Goal: Task Accomplishment & Management: Use online tool/utility

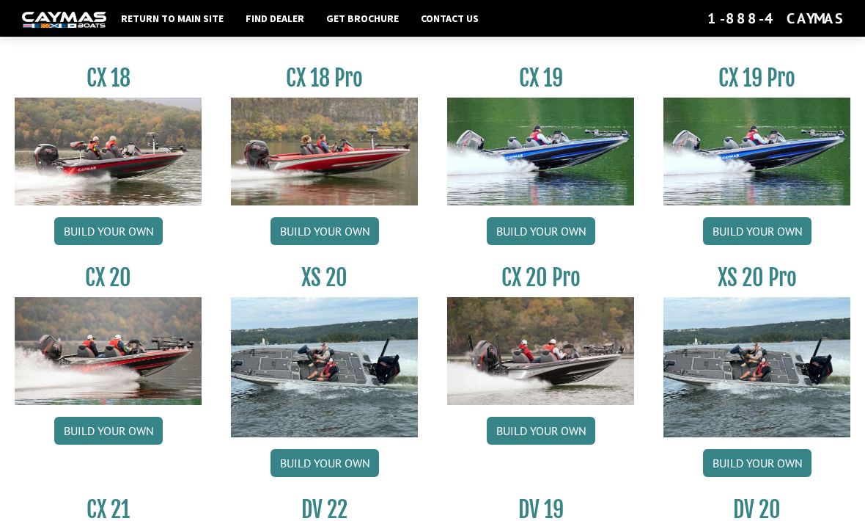
scroll to position [1196, 0]
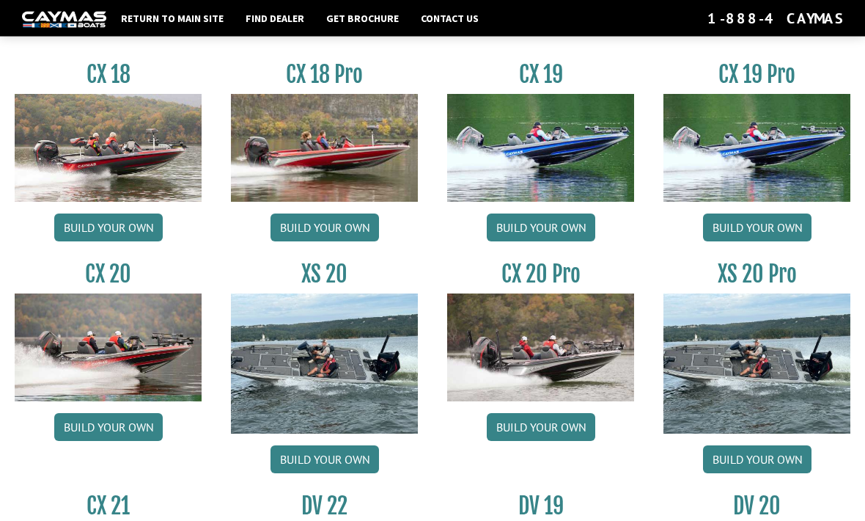
click at [598, 376] on img at bounding box center [540, 348] width 187 height 108
click at [572, 434] on link "Build your own" at bounding box center [541, 427] width 109 height 28
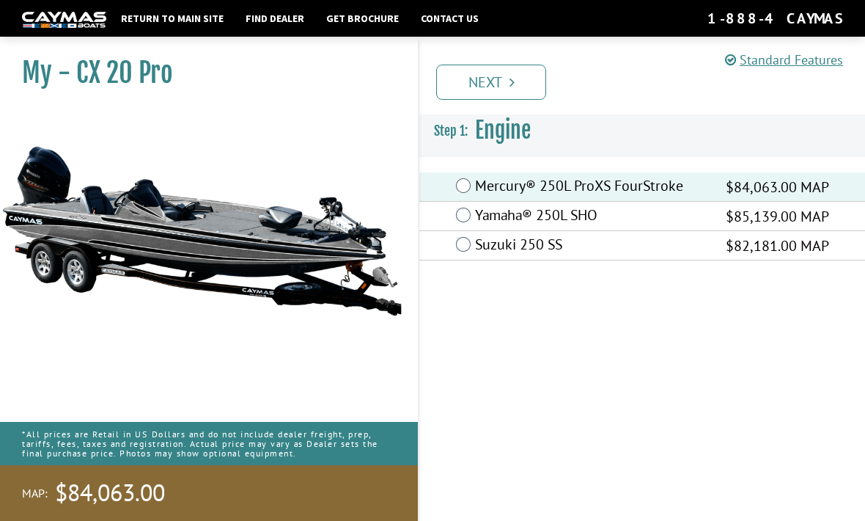
click at [512, 76] on icon "Pagination" at bounding box center [512, 82] width 5 height 15
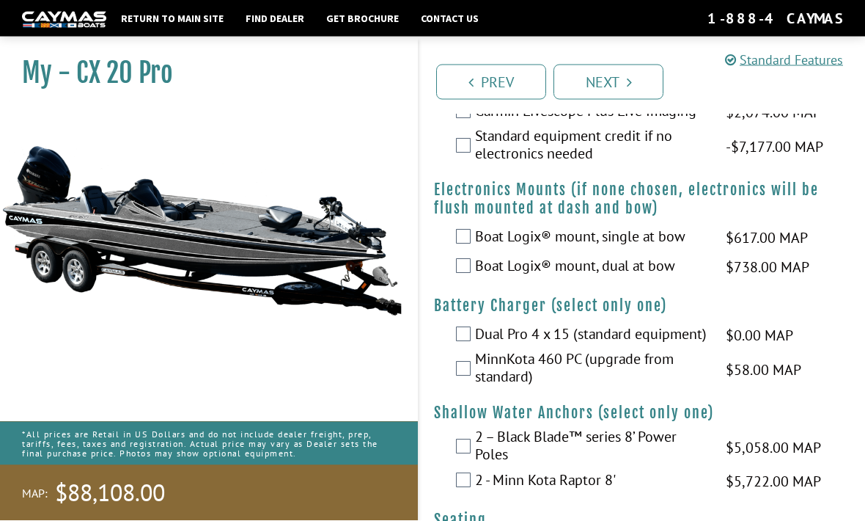
scroll to position [1403, 0]
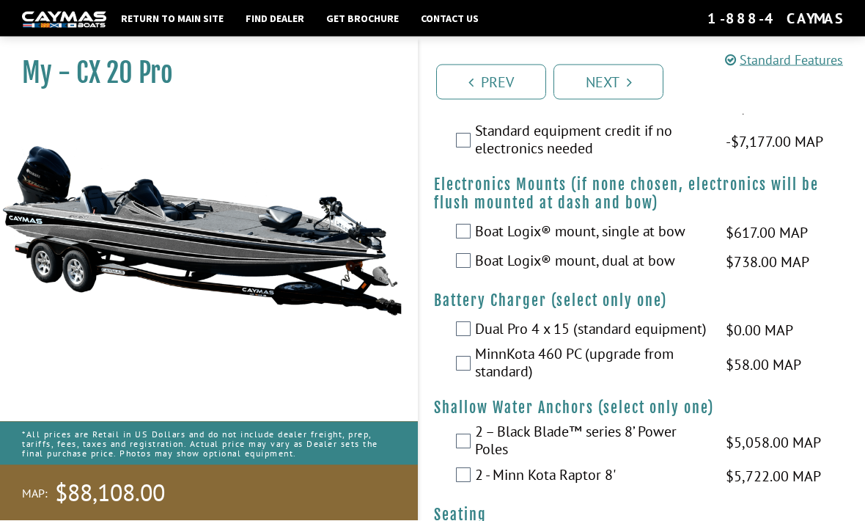
click at [658, 273] on label "Boat Logix® mount, dual at bow" at bounding box center [591, 262] width 232 height 21
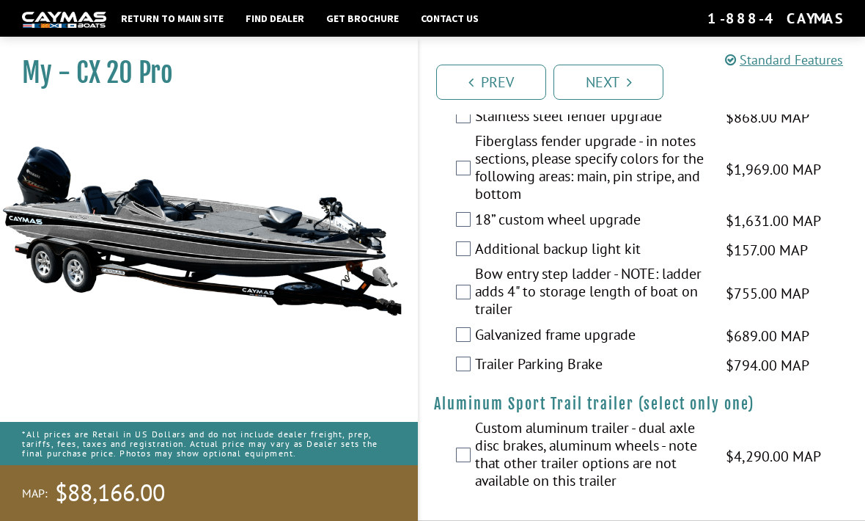
scroll to position [3068, 0]
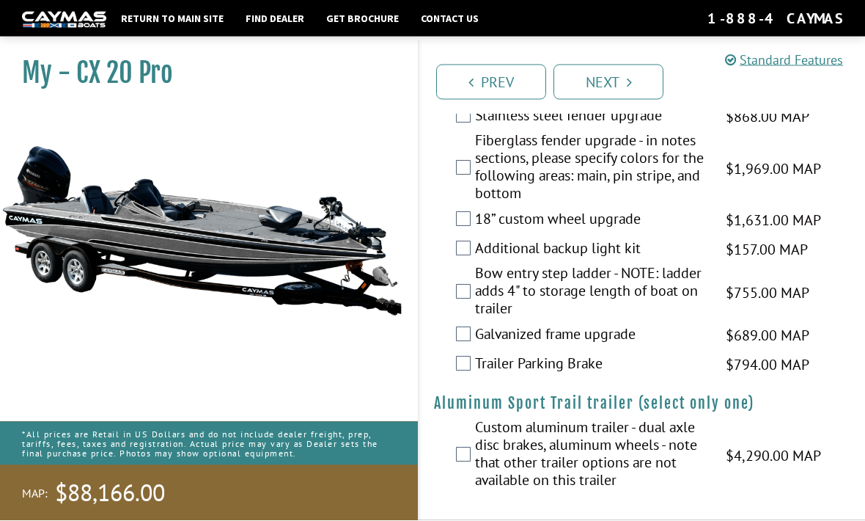
click at [620, 75] on link "Next" at bounding box center [609, 82] width 110 height 35
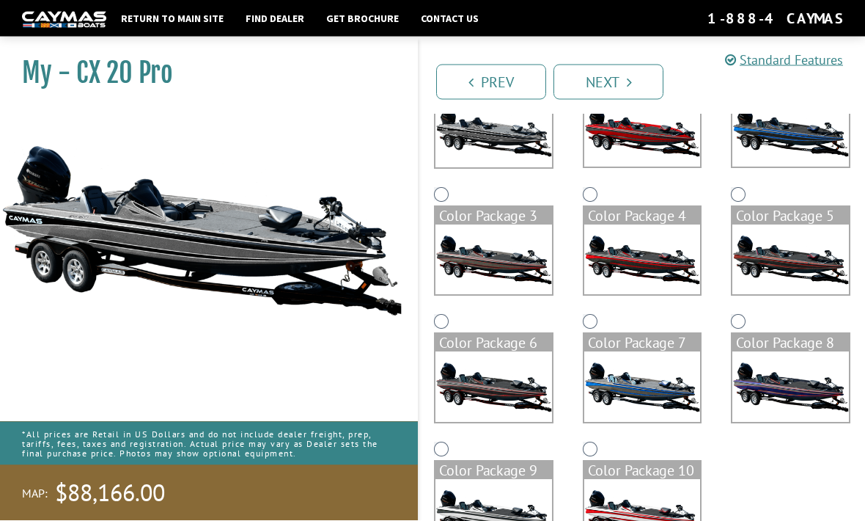
scroll to position [192, 0]
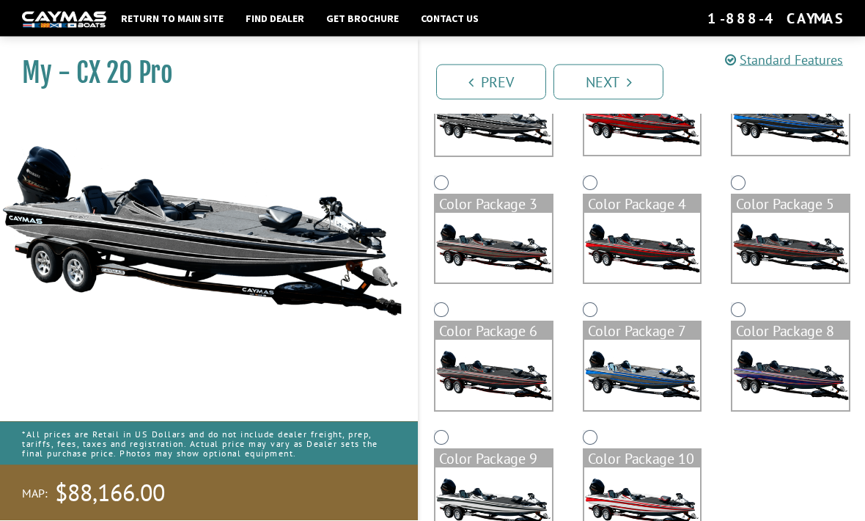
click at [496, 496] on img at bounding box center [493, 503] width 117 height 70
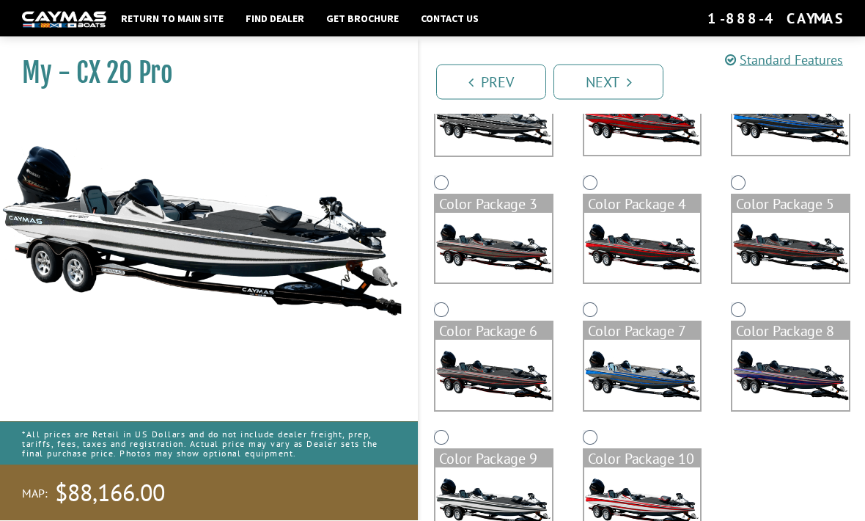
click at [609, 73] on link "Next" at bounding box center [609, 82] width 110 height 35
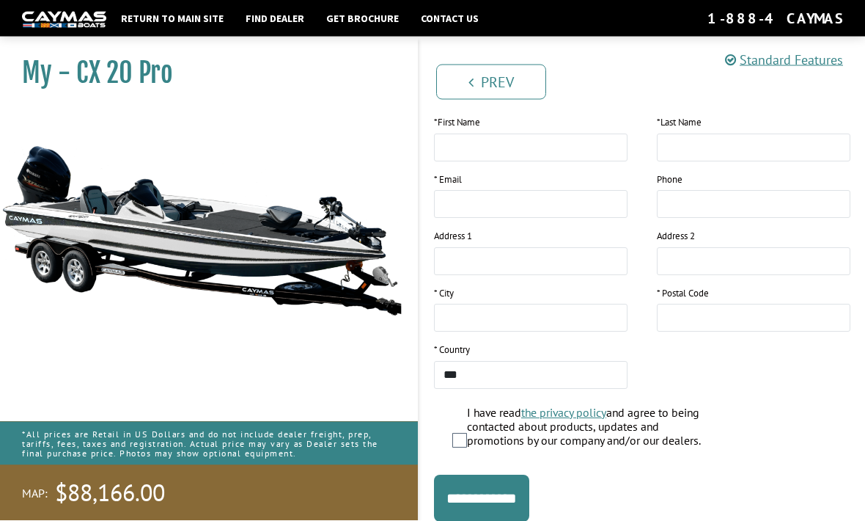
scroll to position [243, 0]
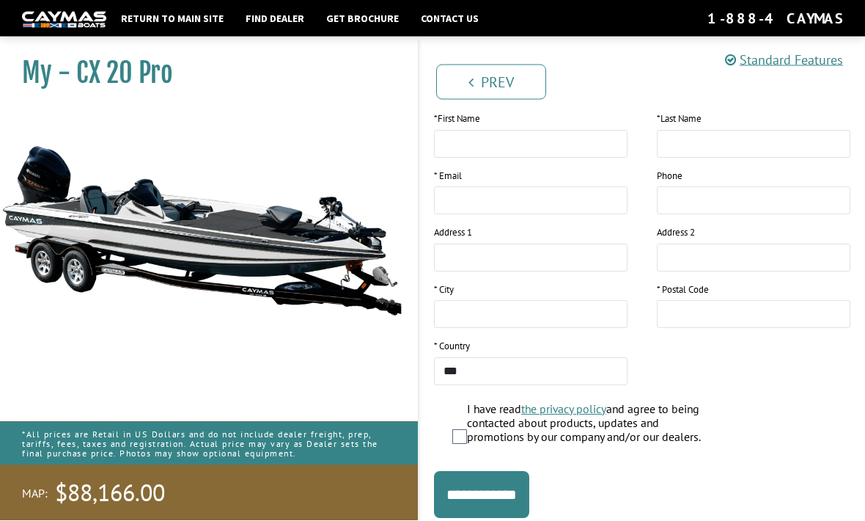
click at [822, 404] on div "I have read the privacy policy and agree to being contacted about products, upd…" at bounding box center [651, 426] width 398 height 46
click at [520, 496] on input "**********" at bounding box center [481, 494] width 95 height 47
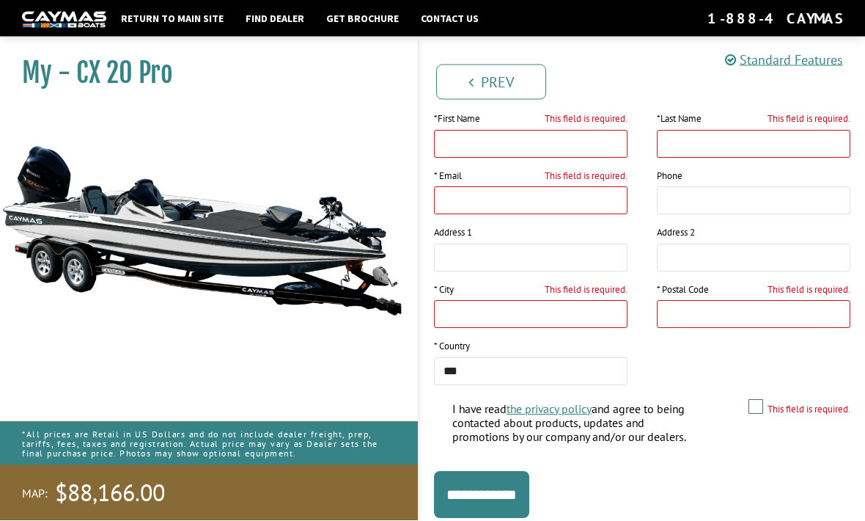
click at [335, 111] on img at bounding box center [201, 230] width 403 height 245
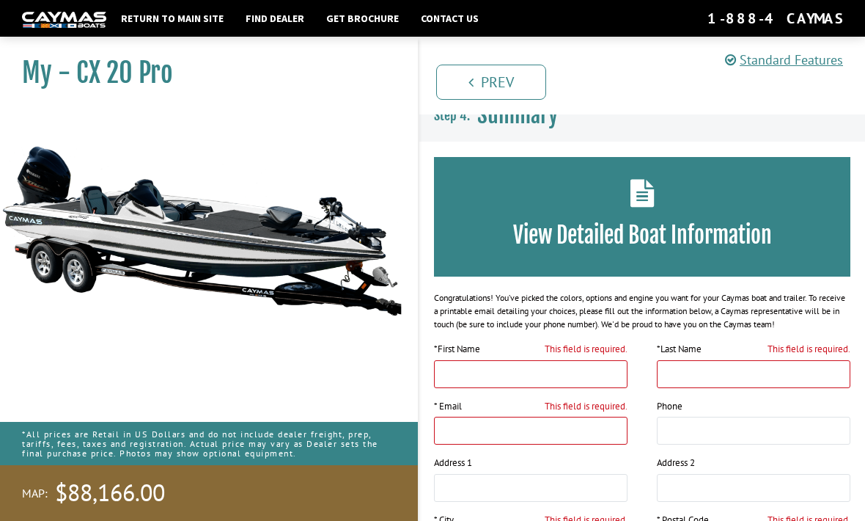
scroll to position [0, 0]
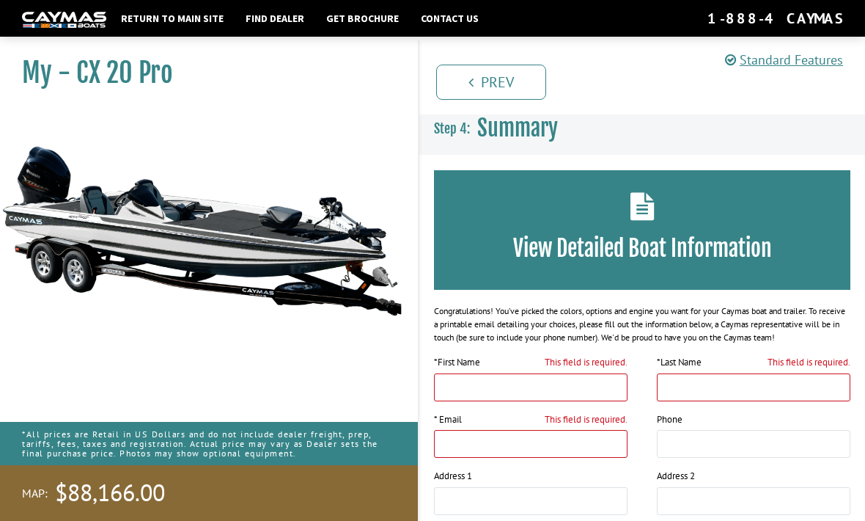
click at [642, 190] on div "View Detailed Boat Information" at bounding box center [642, 230] width 416 height 120
click at [699, 247] on h3 "View Detailed Boat Information" at bounding box center [642, 248] width 372 height 27
click at [751, 246] on h3 "View Detailed Boat Information" at bounding box center [642, 248] width 372 height 27
click at [144, 23] on link "Return to main site" at bounding box center [172, 18] width 117 height 19
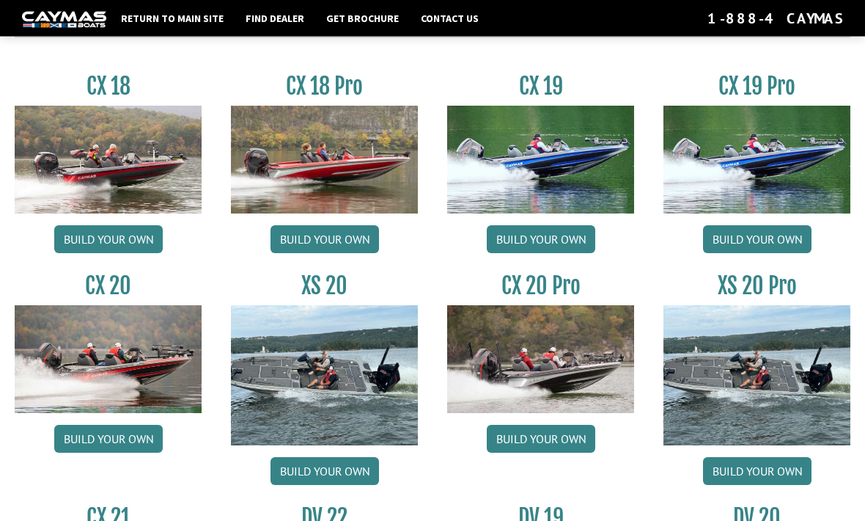
scroll to position [1172, 0]
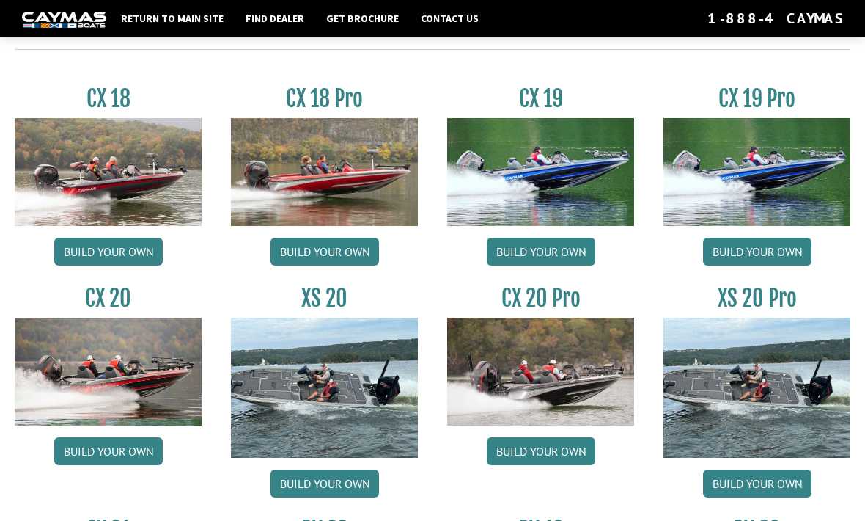
click at [338, 264] on link "Build your own" at bounding box center [325, 252] width 109 height 28
click at [353, 260] on link "Build your own" at bounding box center [325, 252] width 109 height 28
click at [371, 185] on img at bounding box center [324, 172] width 187 height 108
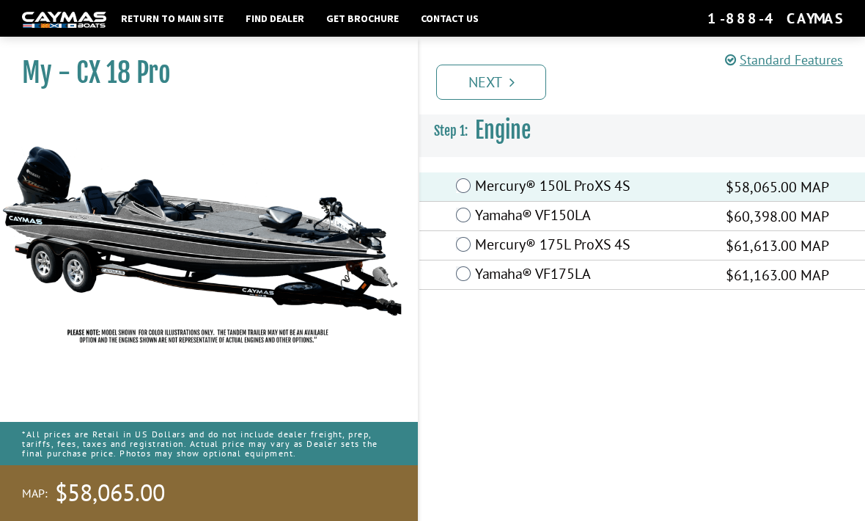
click at [501, 93] on link "Next" at bounding box center [491, 82] width 110 height 35
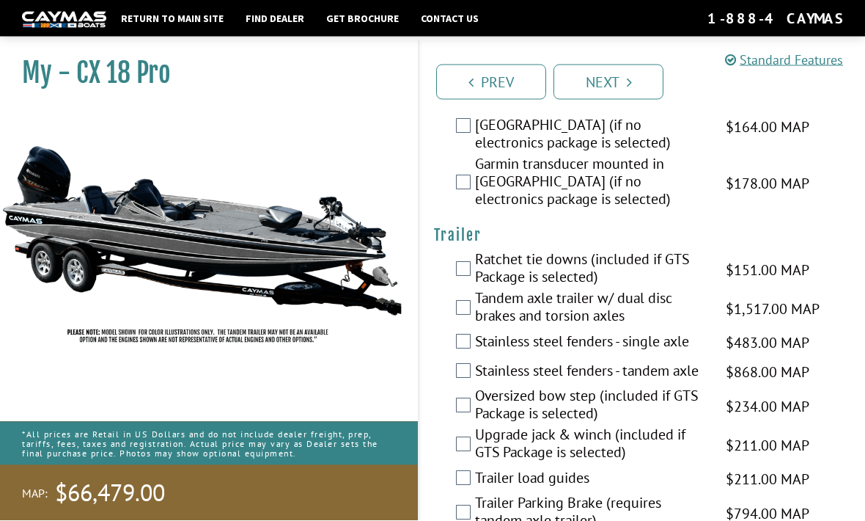
scroll to position [2674, 0]
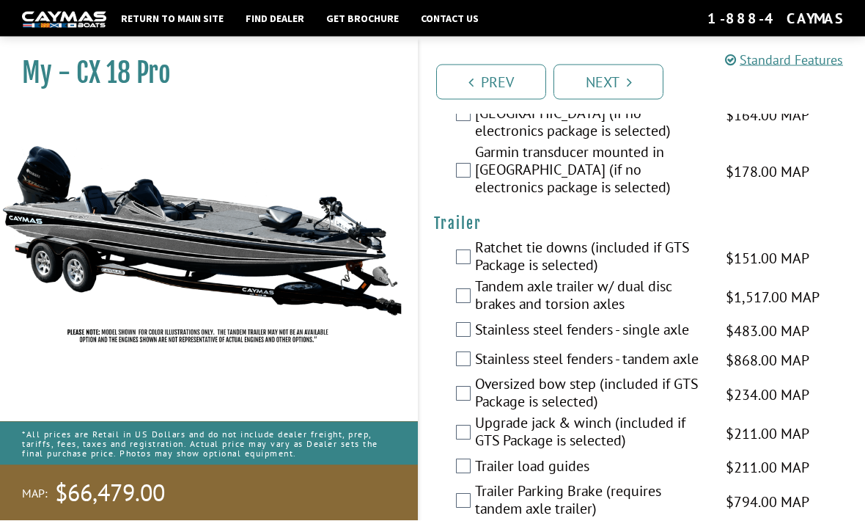
click at [609, 79] on link "Next" at bounding box center [609, 82] width 110 height 35
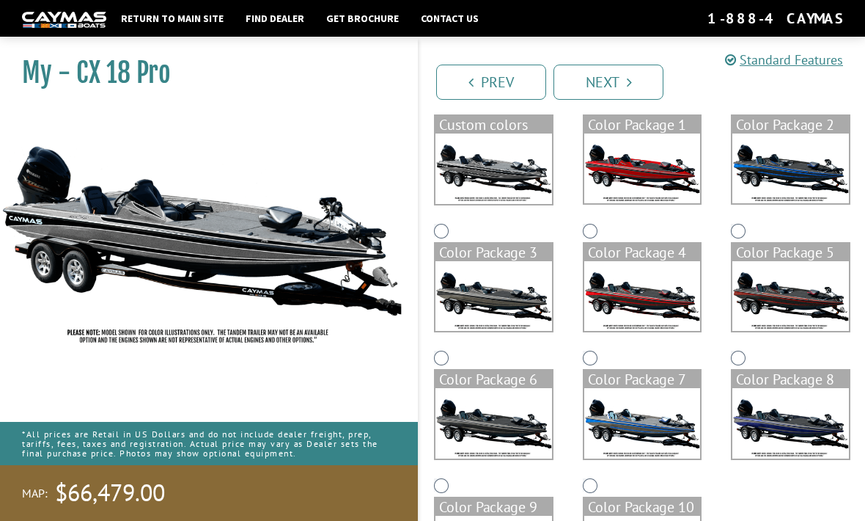
scroll to position [192, 0]
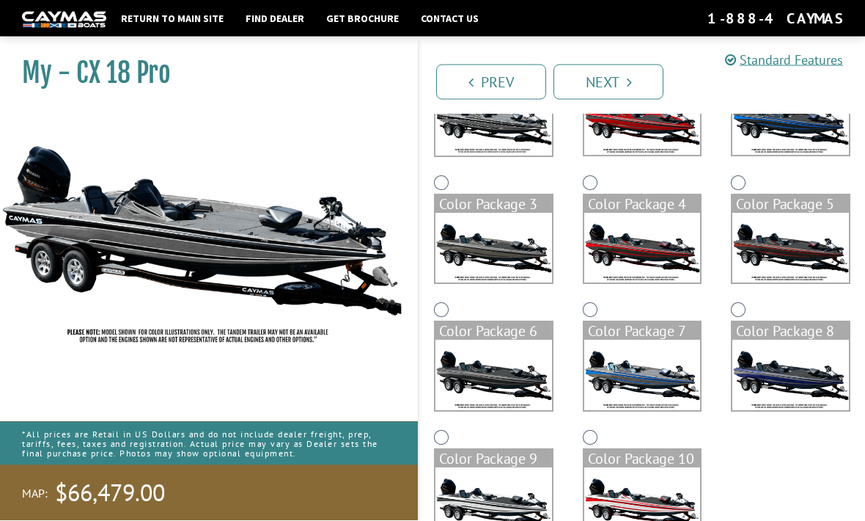
click at [517, 499] on img at bounding box center [493, 503] width 117 height 70
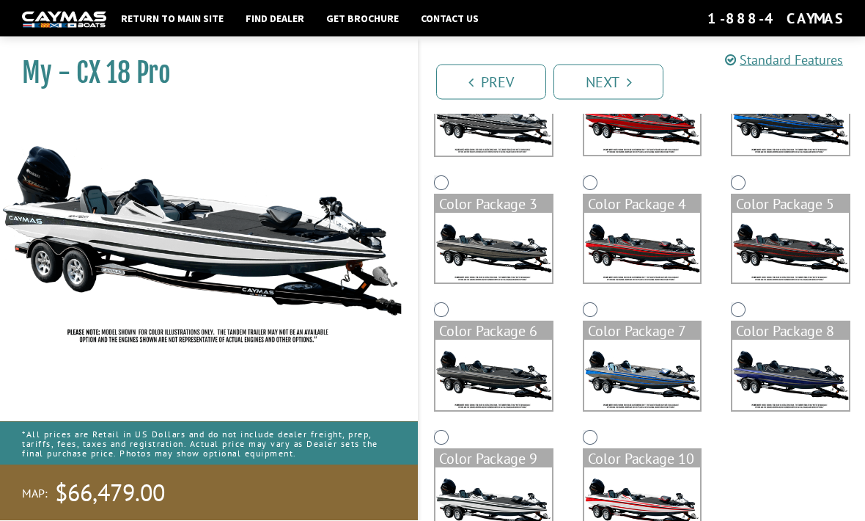
click at [617, 85] on link "Next" at bounding box center [609, 82] width 110 height 35
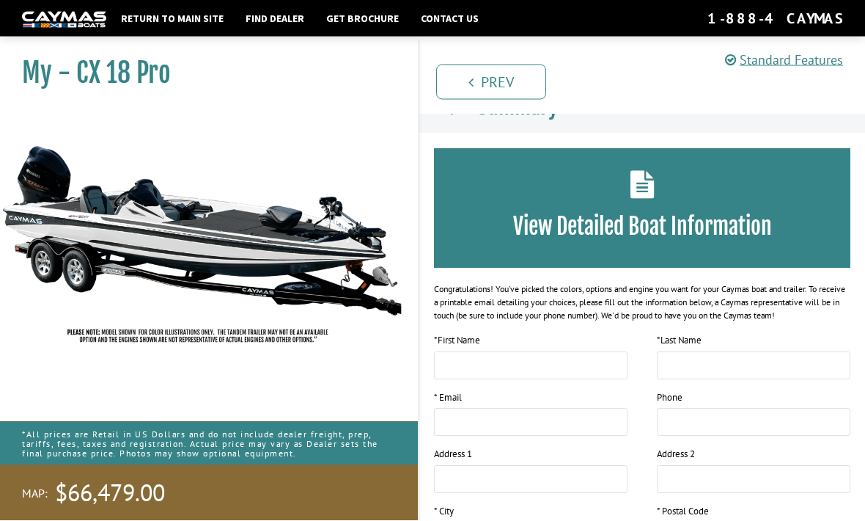
scroll to position [0, 0]
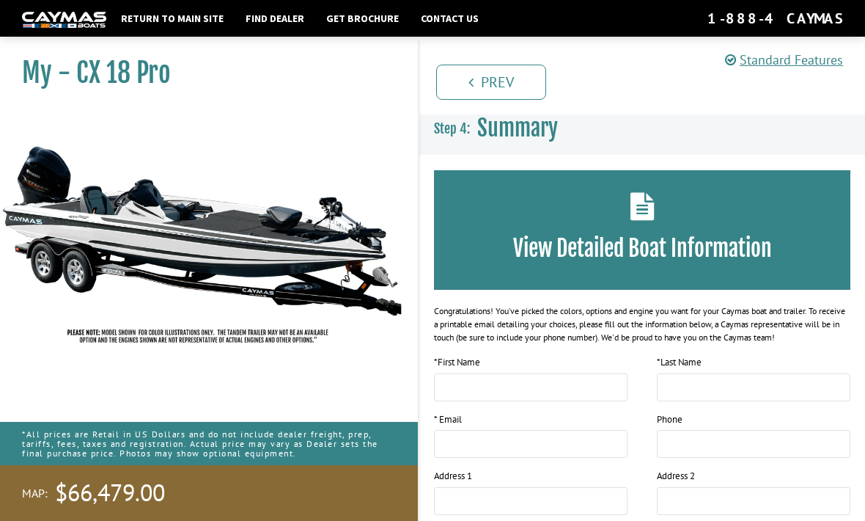
click at [820, 55] on link "Standard Features" at bounding box center [784, 59] width 118 height 17
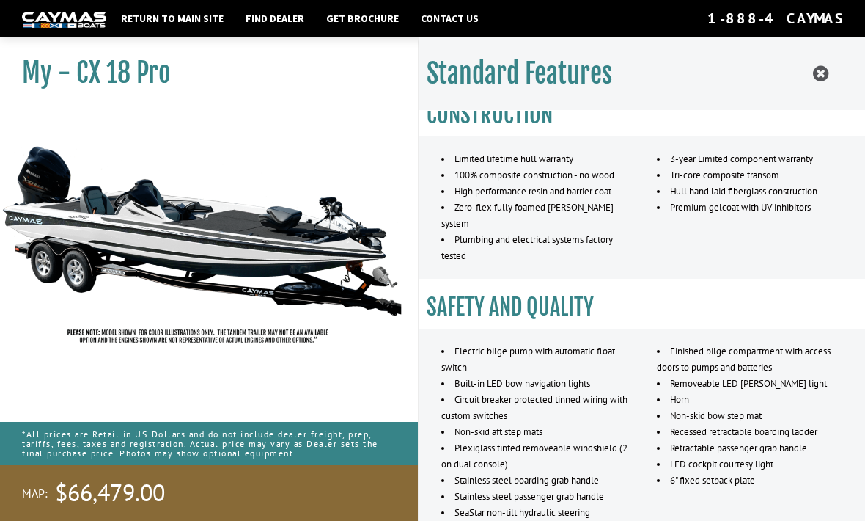
scroll to position [397, 0]
click at [169, 21] on link "Return to main site" at bounding box center [172, 18] width 117 height 19
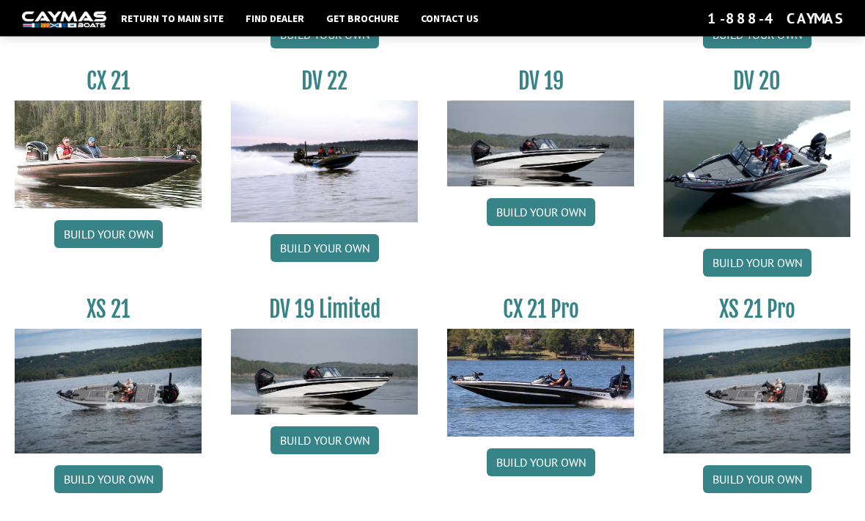
scroll to position [1625, 0]
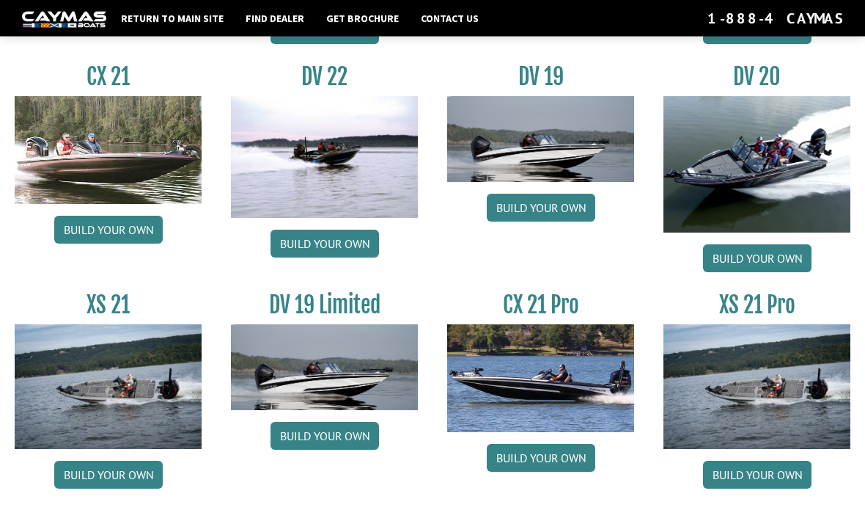
click at [569, 472] on link "Build your own" at bounding box center [541, 458] width 109 height 28
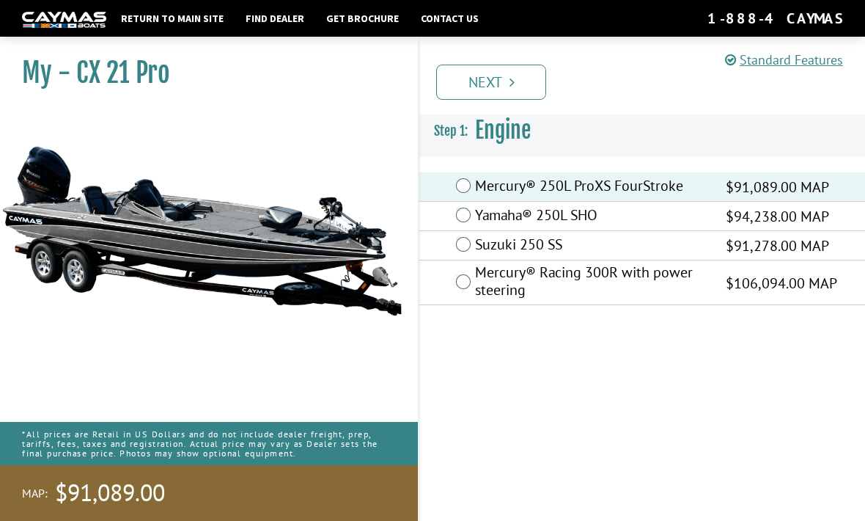
click at [512, 83] on icon "Pagination" at bounding box center [512, 82] width 5 height 15
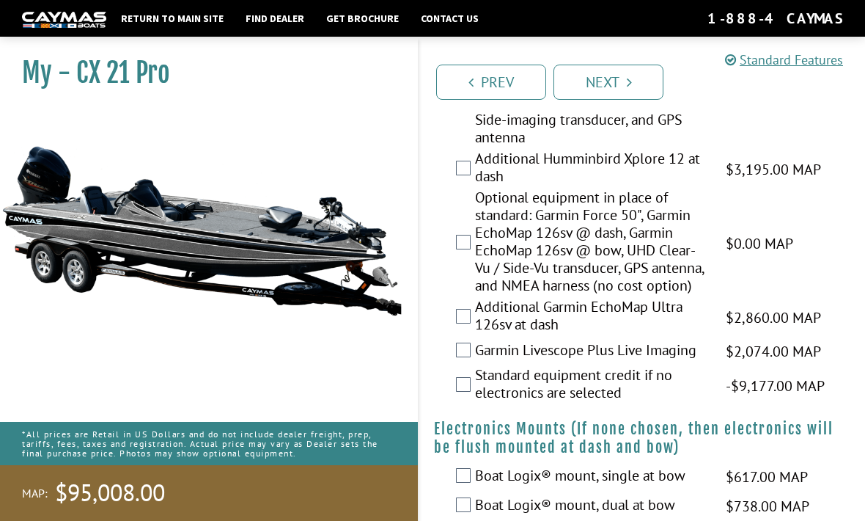
scroll to position [571, 0]
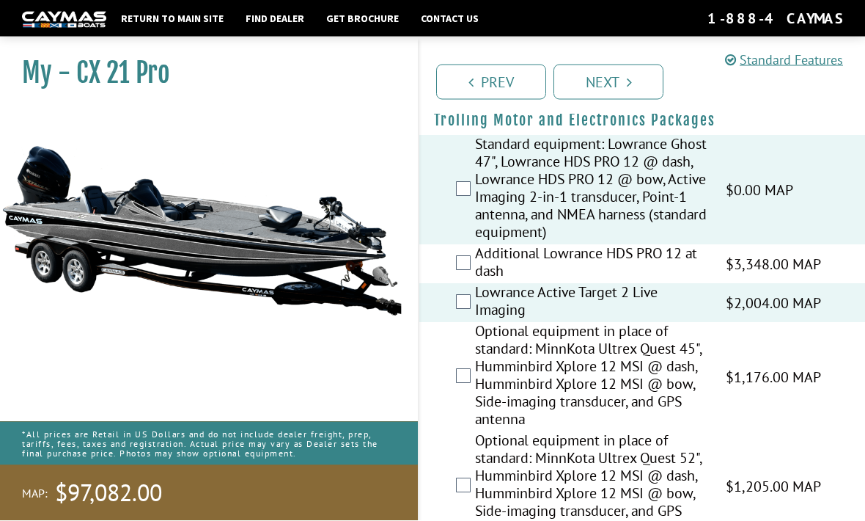
click at [479, 315] on label "Lowrance Active Target 2 Live Imaging" at bounding box center [591, 303] width 232 height 39
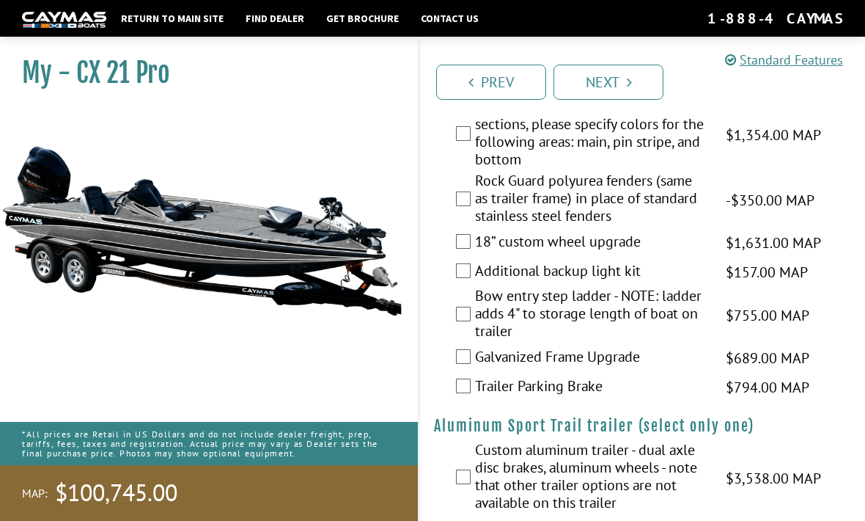
scroll to position [2467, 0]
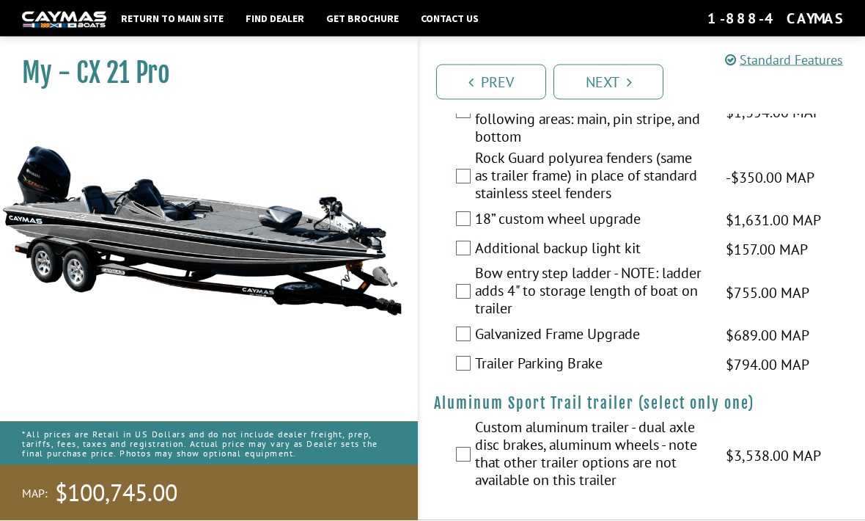
click at [624, 78] on link "Next" at bounding box center [609, 82] width 110 height 35
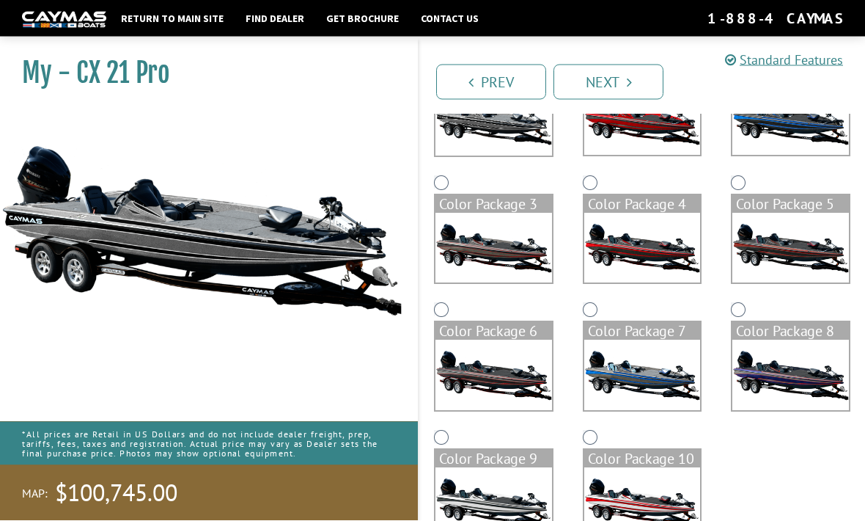
scroll to position [192, 0]
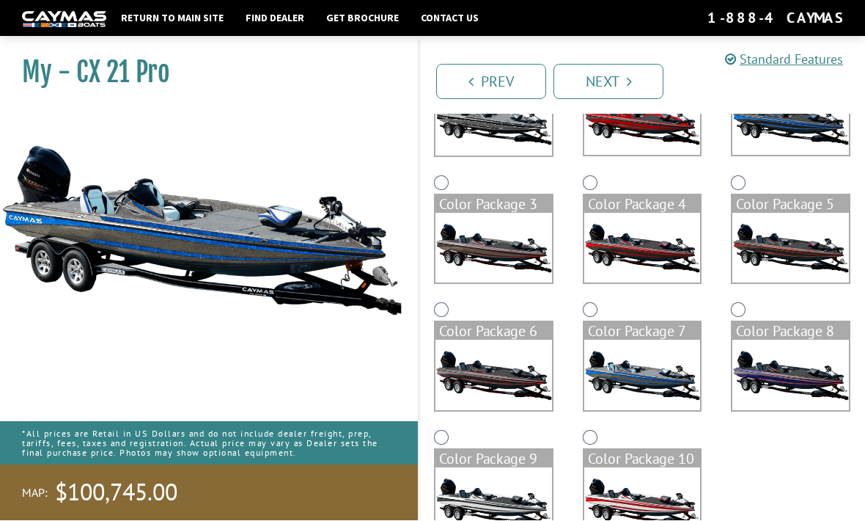
click at [625, 79] on link "Next" at bounding box center [609, 82] width 110 height 35
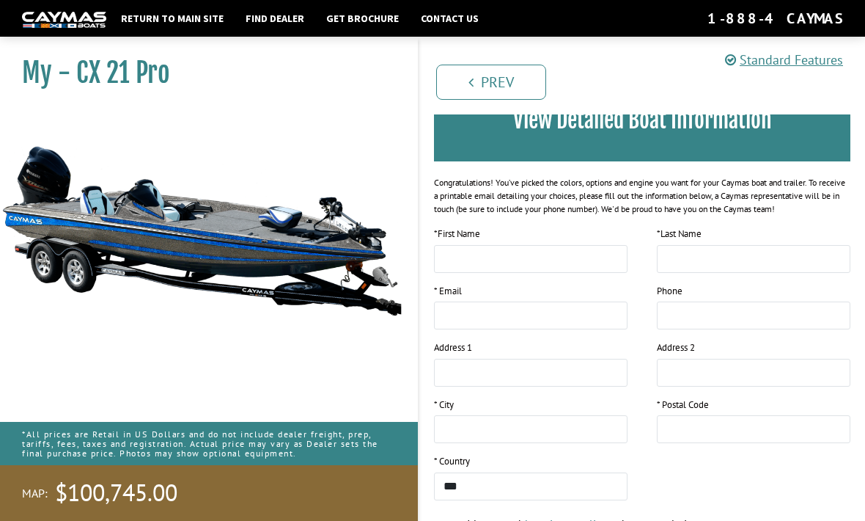
scroll to position [0, 0]
